Goal: Task Accomplishment & Management: Use online tool/utility

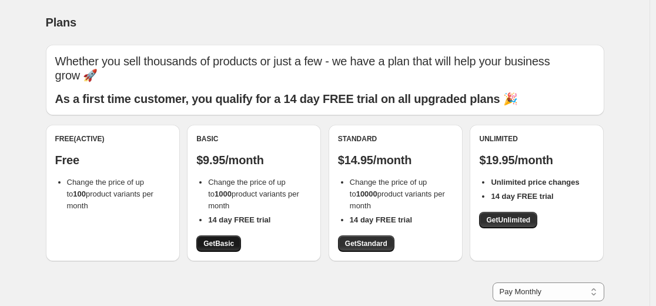
click at [227, 245] on span "Get Basic" at bounding box center [218, 243] width 31 height 9
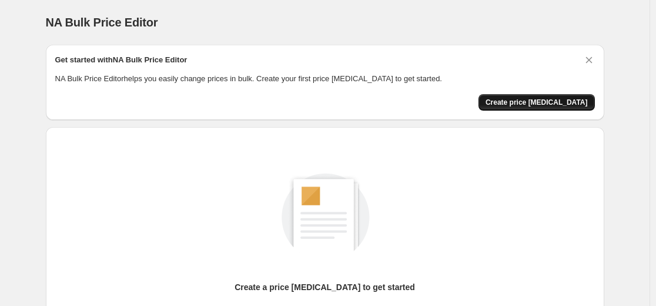
click at [547, 97] on button "Create price [MEDICAL_DATA]" at bounding box center [536, 102] width 116 height 16
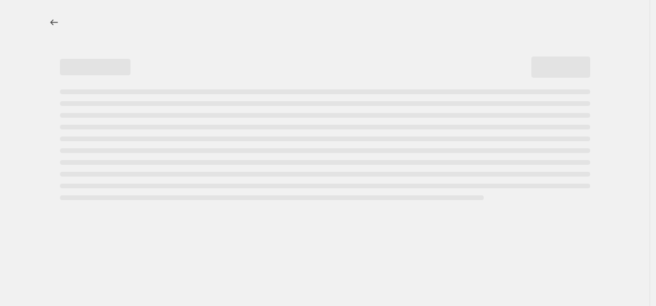
select select "percentage"
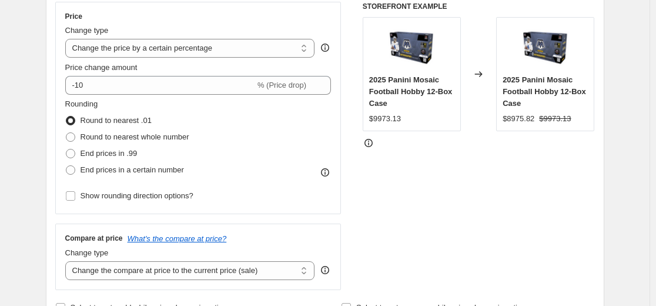
scroll to position [235, 0]
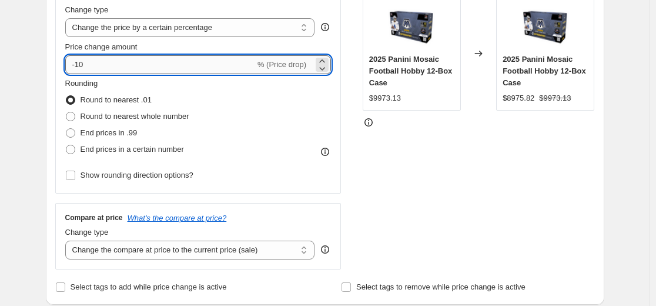
click at [237, 70] on input "-10" at bounding box center [160, 64] width 190 height 19
type input "-1"
type input "-30"
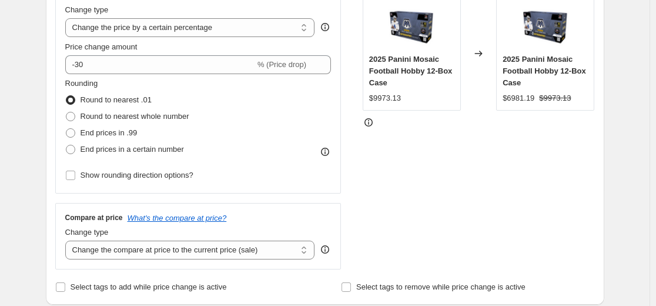
click at [403, 198] on div "STOREFRONT EXAMPLE 2025 Panini Mosaic Football Hobby 12-Box Case $9973.13 Chang…" at bounding box center [479, 125] width 232 height 288
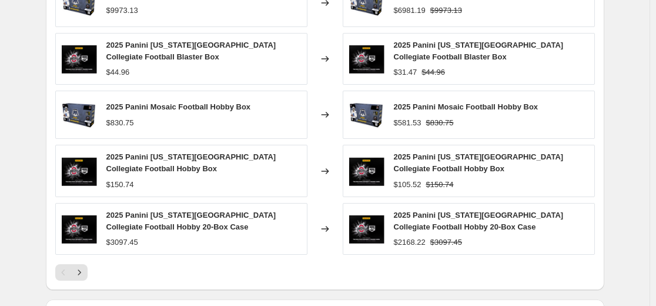
scroll to position [881, 0]
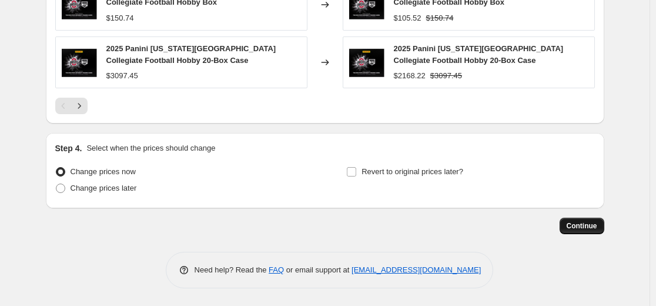
click at [581, 227] on span "Continue" at bounding box center [582, 225] width 31 height 9
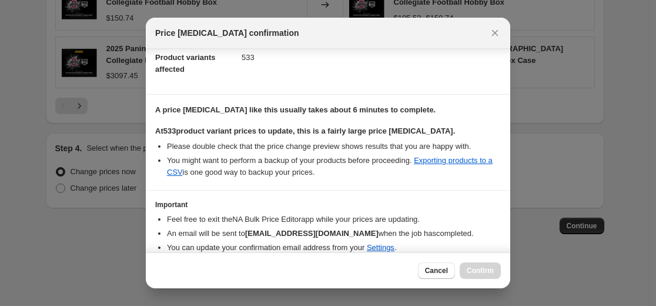
scroll to position [182, 0]
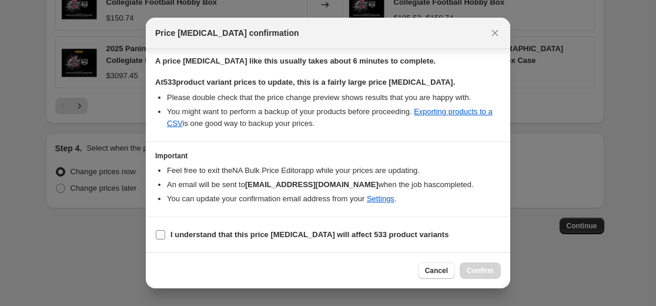
click at [221, 233] on b "I understand that this price [MEDICAL_DATA] will affect 533 product variants" at bounding box center [309, 234] width 278 height 9
click at [165, 233] on input "I understand that this price [MEDICAL_DATA] will affect 533 product variants" at bounding box center [160, 234] width 9 height 9
checkbox input "true"
click at [488, 273] on span "Confirm" at bounding box center [480, 270] width 27 height 9
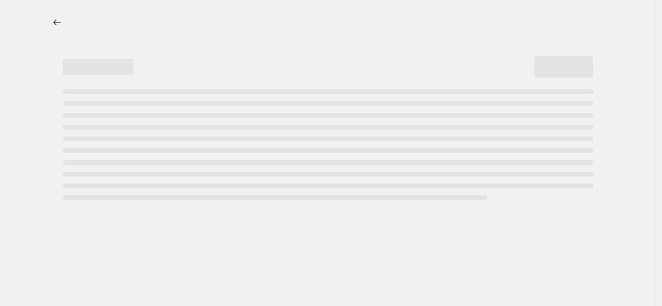
select select "percentage"
